Goal: Transaction & Acquisition: Purchase product/service

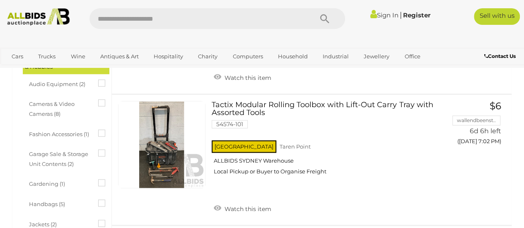
scroll to position [392, 0]
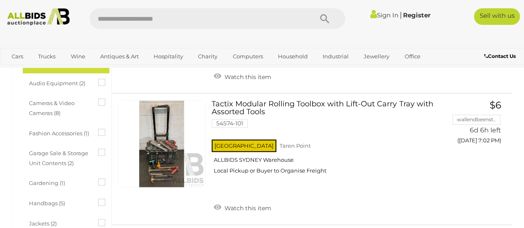
click at [166, 152] on link at bounding box center [161, 143] width 87 height 87
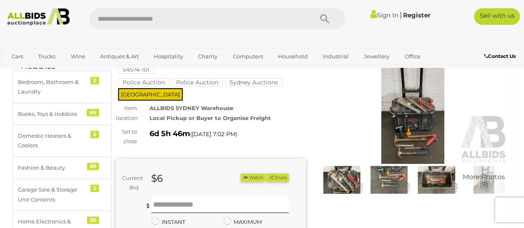
scroll to position [64, 0]
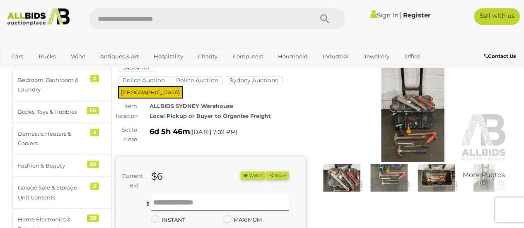
click at [441, 175] on img at bounding box center [436, 178] width 43 height 28
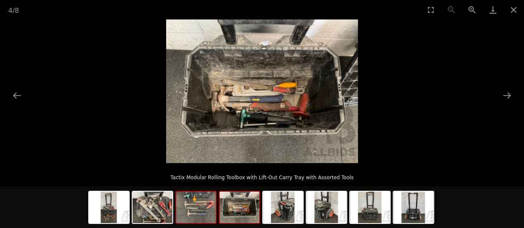
click at [200, 205] on img at bounding box center [196, 207] width 40 height 31
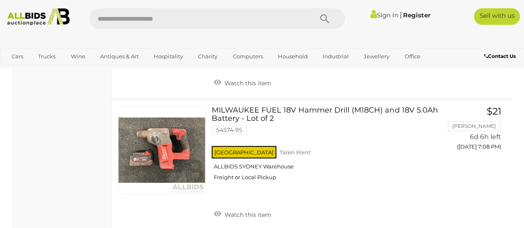
scroll to position [1167, 0]
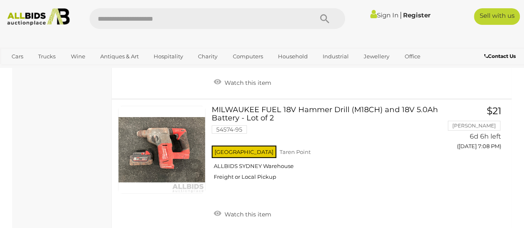
click at [402, 180] on div "[GEOGRAPHIC_DATA] [GEOGRAPHIC_DATA] ALLBIDS [GEOGRAPHIC_DATA] Freight or Local …" at bounding box center [325, 165] width 227 height 43
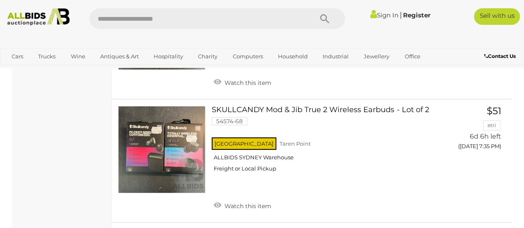
scroll to position [4669, 0]
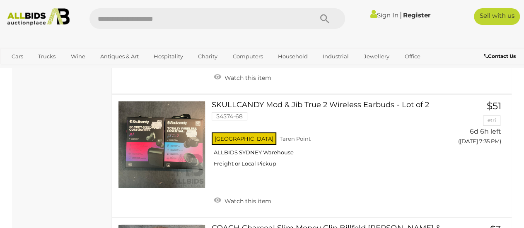
click at [175, 139] on link at bounding box center [161, 144] width 87 height 87
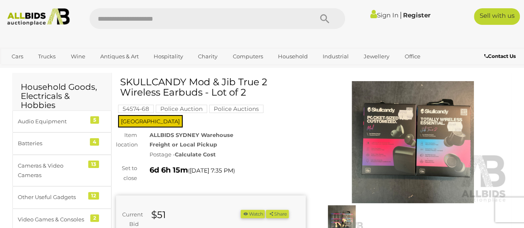
scroll to position [24, 0]
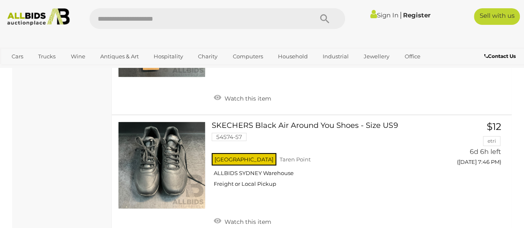
scroll to position [6045, 0]
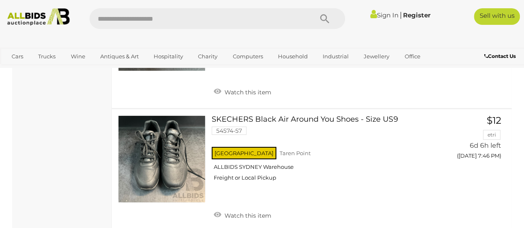
click at [379, 179] on div "NSW Taren Point ALLBIDS SYDNEY Warehouse Freight or Local Pickup" at bounding box center [325, 166] width 227 height 43
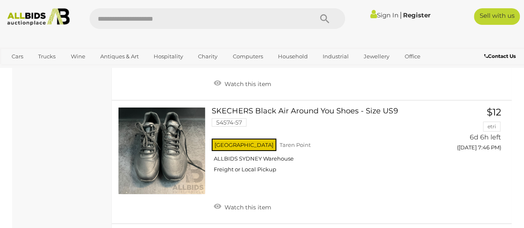
scroll to position [6054, 0]
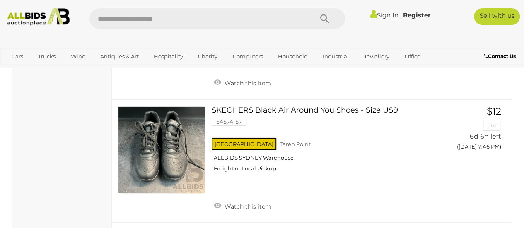
click at [171, 144] on link at bounding box center [161, 149] width 87 height 87
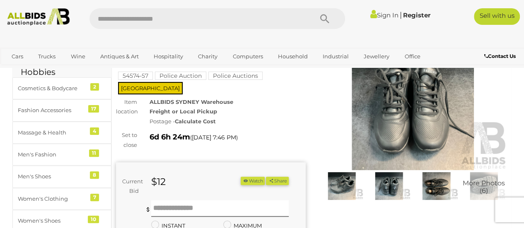
scroll to position [60, 0]
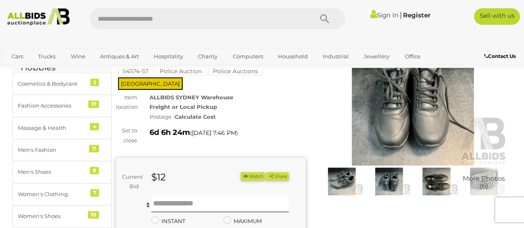
click at [437, 183] on img at bounding box center [436, 182] width 43 height 28
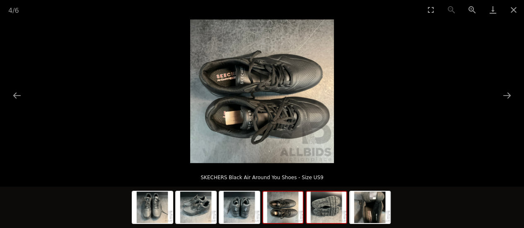
click at [331, 209] on img at bounding box center [327, 207] width 40 height 31
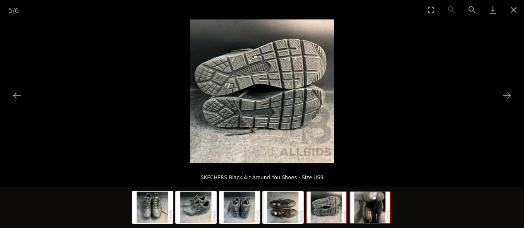
click at [374, 206] on img at bounding box center [370, 207] width 40 height 31
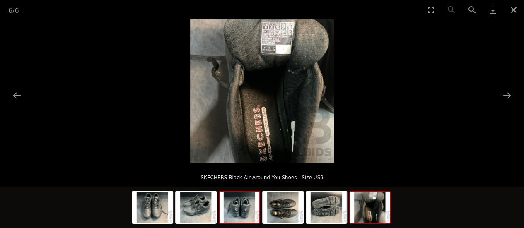
click at [244, 209] on img at bounding box center [240, 207] width 40 height 31
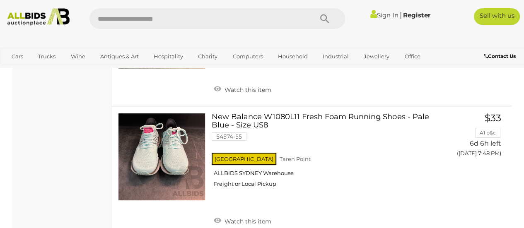
scroll to position [6304, 0]
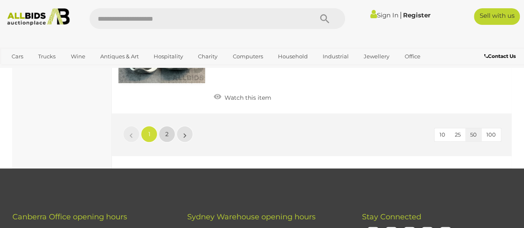
click at [166, 130] on span "2" at bounding box center [166, 133] width 3 height 7
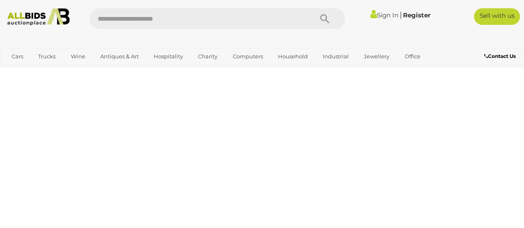
scroll to position [138, 0]
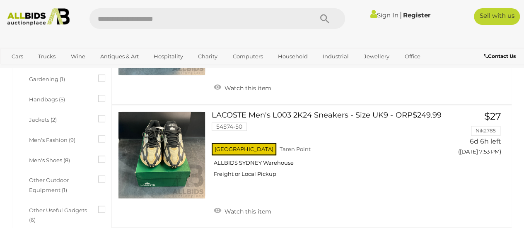
scroll to position [496, 0]
click at [170, 146] on link at bounding box center [161, 154] width 87 height 87
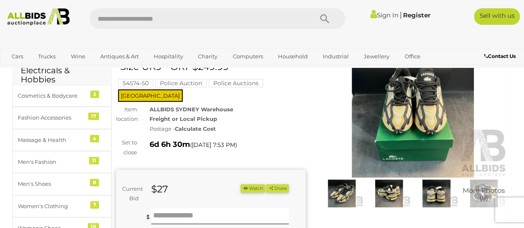
scroll to position [48, 0]
click at [394, 190] on img at bounding box center [388, 193] width 43 height 28
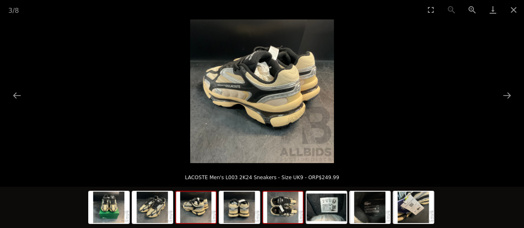
click at [282, 205] on img at bounding box center [283, 207] width 40 height 31
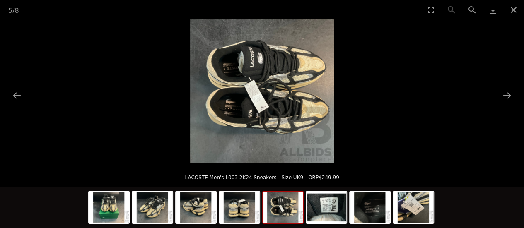
click at [328, 206] on img at bounding box center [327, 207] width 40 height 31
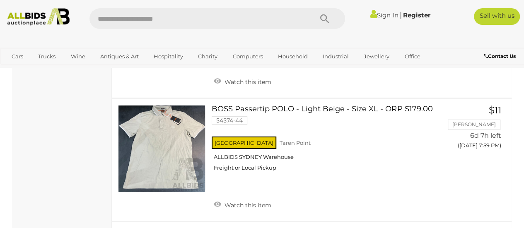
scroll to position [1260, 0]
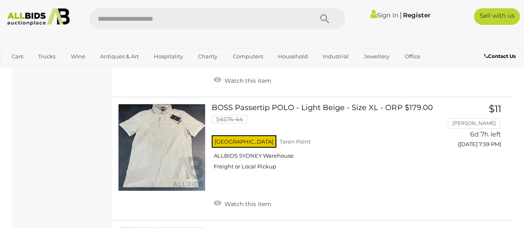
click at [164, 149] on link at bounding box center [161, 147] width 87 height 87
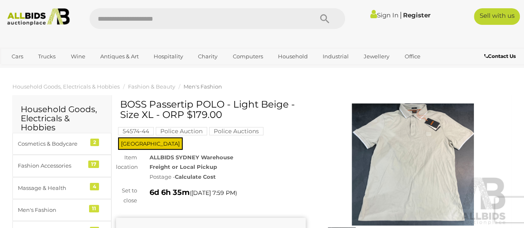
click at [430, 164] on img at bounding box center [413, 165] width 190 height 122
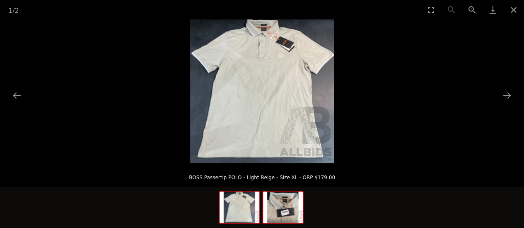
click at [285, 208] on img at bounding box center [283, 207] width 40 height 31
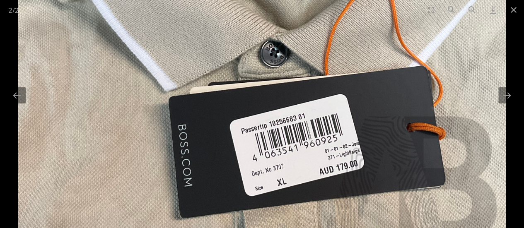
scroll to position [0, 0]
click at [512, 12] on button "Close gallery" at bounding box center [513, 9] width 21 height 19
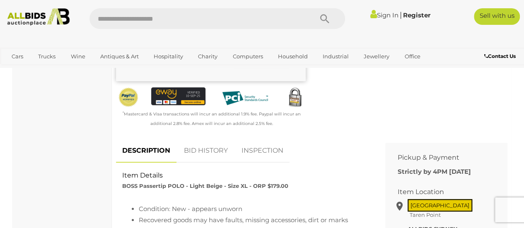
scroll to position [271, 0]
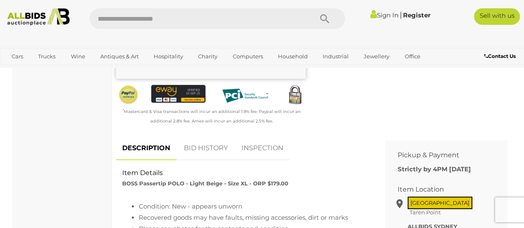
click at [210, 145] on link "BID HISTORY" at bounding box center [206, 148] width 56 height 24
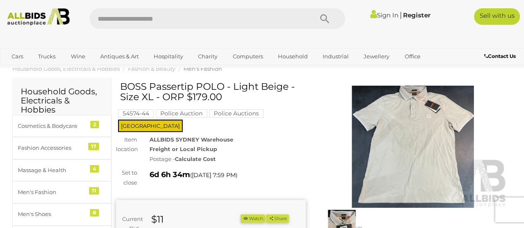
scroll to position [16, 0]
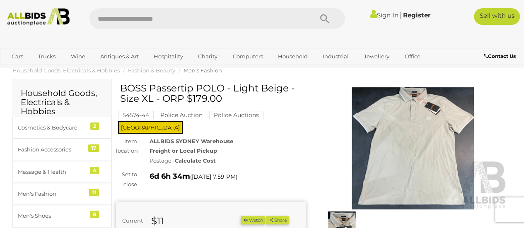
click at [420, 154] on img at bounding box center [413, 148] width 190 height 122
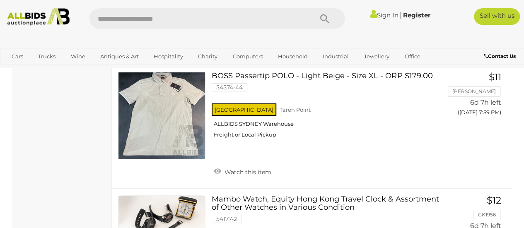
scroll to position [1287, 0]
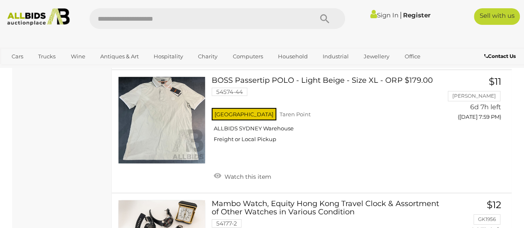
click at [173, 104] on link at bounding box center [161, 120] width 87 height 87
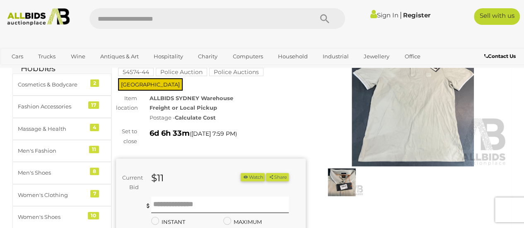
scroll to position [68, 0]
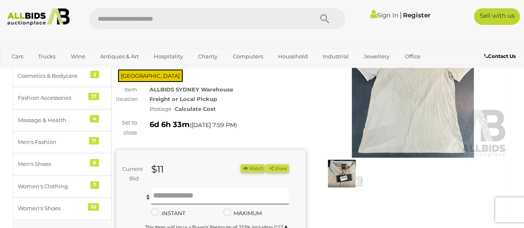
click at [349, 173] on img at bounding box center [341, 174] width 43 height 28
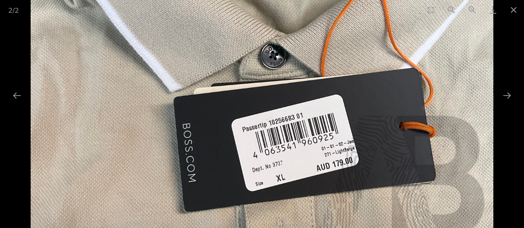
scroll to position [60, 0]
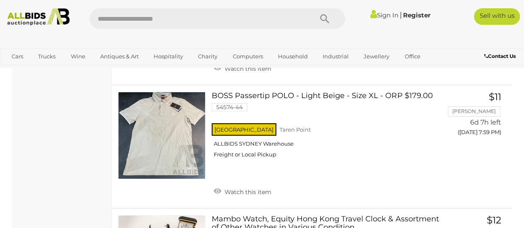
scroll to position [1263, 0]
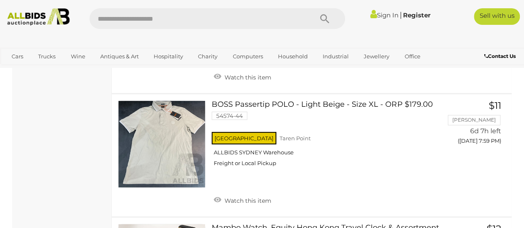
click at [163, 139] on link at bounding box center [161, 144] width 87 height 87
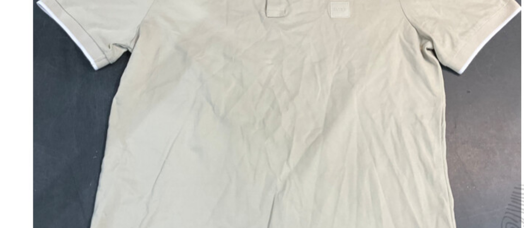
scroll to position [19, 0]
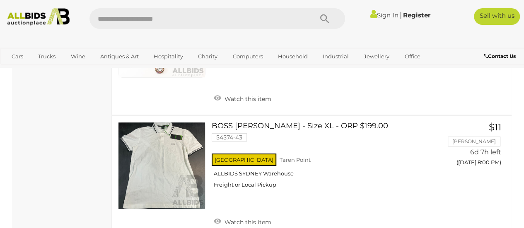
scroll to position [1499, 0]
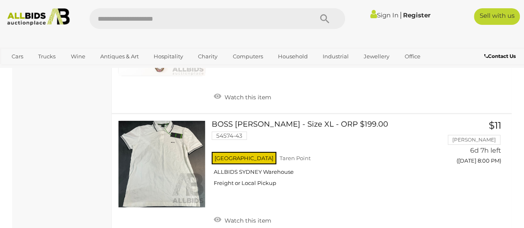
click at [165, 162] on link at bounding box center [161, 164] width 87 height 87
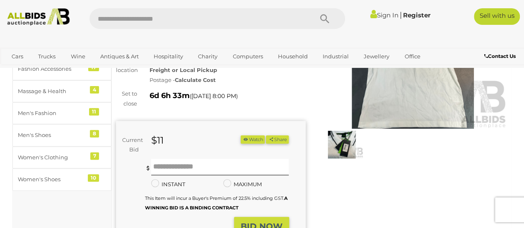
scroll to position [98, 0]
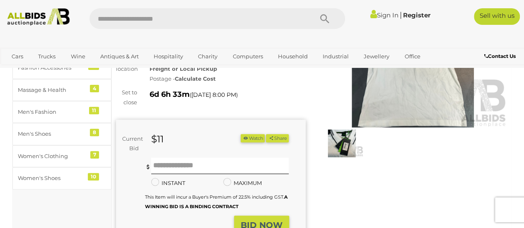
click at [339, 142] on img at bounding box center [341, 144] width 43 height 28
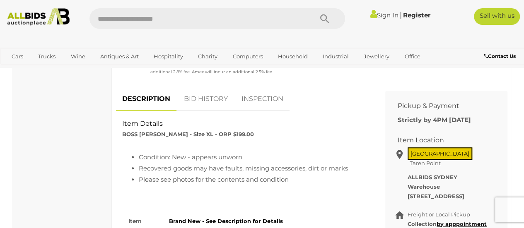
scroll to position [326, 0]
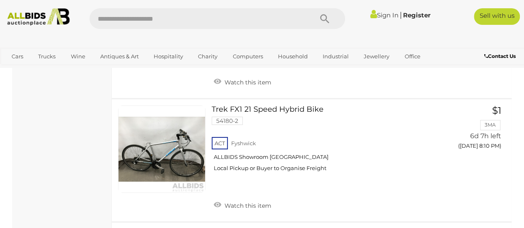
scroll to position [3049, 0]
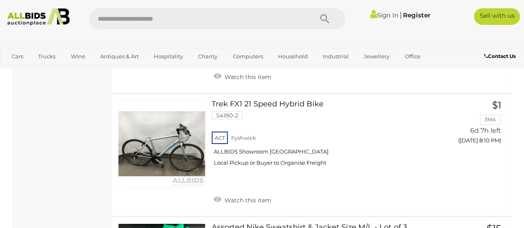
click at [282, 100] on link "Trek FX1 21 Speed Hybrid Bike 54180-2 ACT Fyshwick ALLBIDS Showroom Fyshwick" at bounding box center [328, 136] width 221 height 72
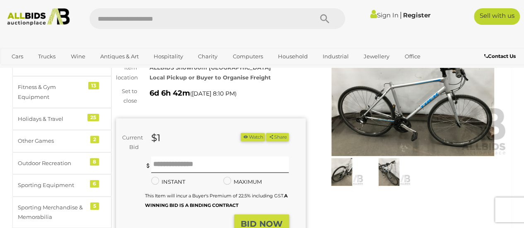
scroll to position [70, 0]
click at [344, 174] on img at bounding box center [341, 172] width 43 height 28
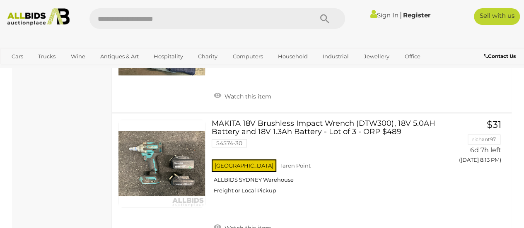
scroll to position [3542, 0]
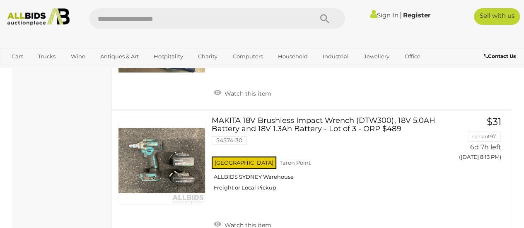
click at [171, 142] on link at bounding box center [161, 160] width 87 height 87
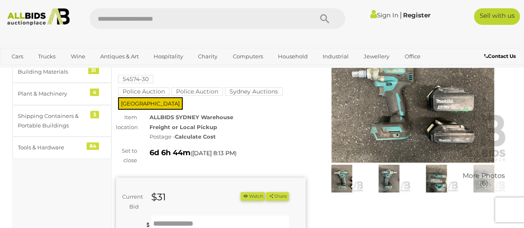
scroll to position [51, 0]
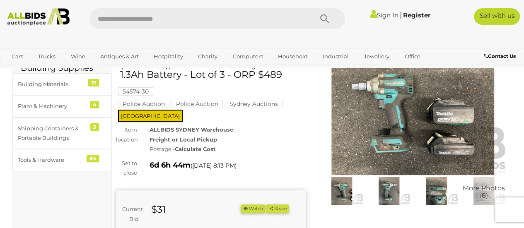
click at [391, 190] on img at bounding box center [388, 191] width 43 height 28
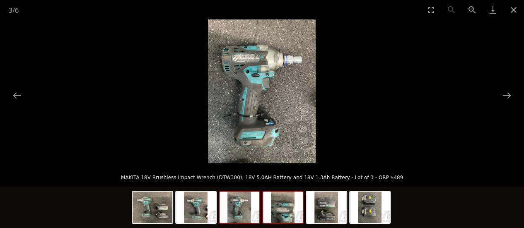
click at [286, 210] on img at bounding box center [283, 207] width 40 height 31
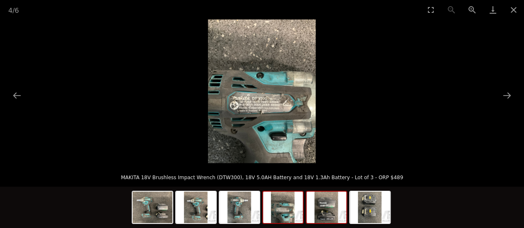
click at [332, 205] on img at bounding box center [327, 207] width 40 height 31
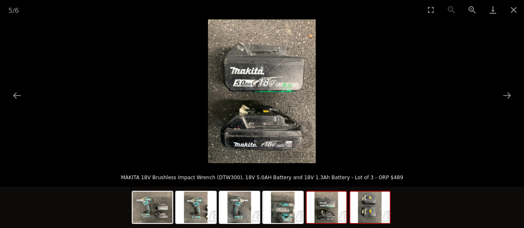
click at [374, 208] on img at bounding box center [370, 207] width 40 height 31
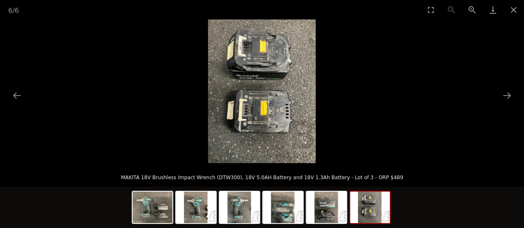
click at [152, 201] on img at bounding box center [153, 207] width 40 height 31
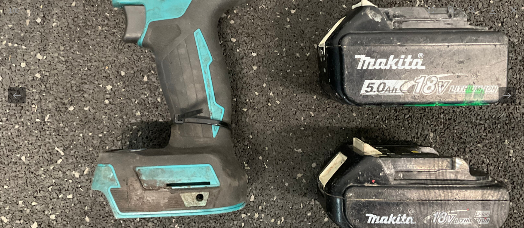
scroll to position [53, 0]
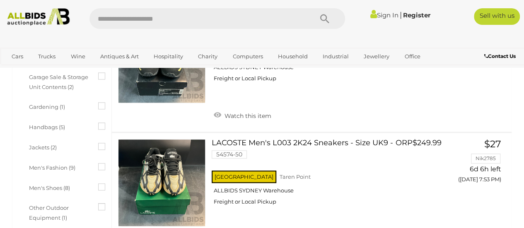
scroll to position [3589, 0]
